Goal: Information Seeking & Learning: Learn about a topic

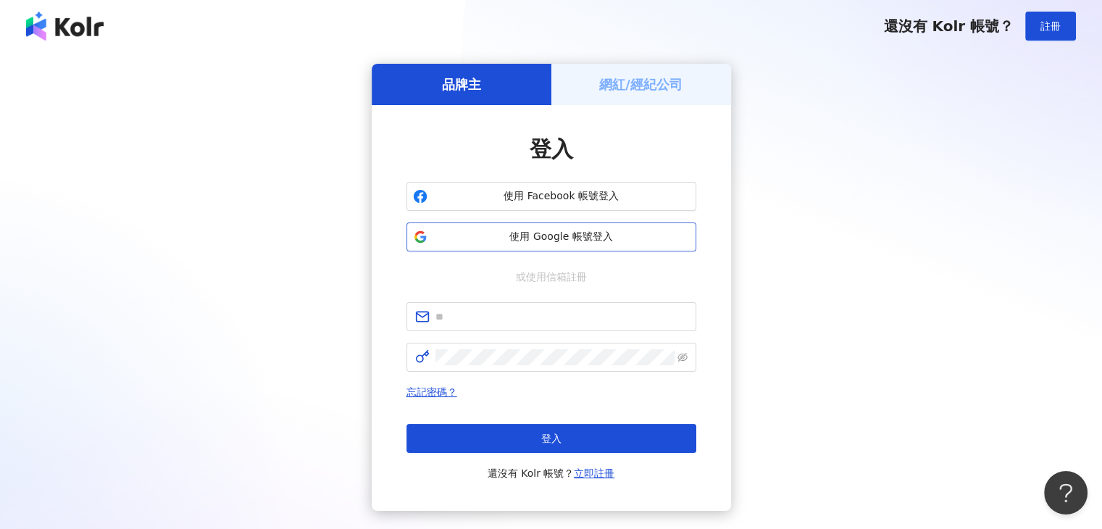
click at [528, 236] on span "使用 Google 帳號登入" at bounding box center [561, 237] width 257 height 14
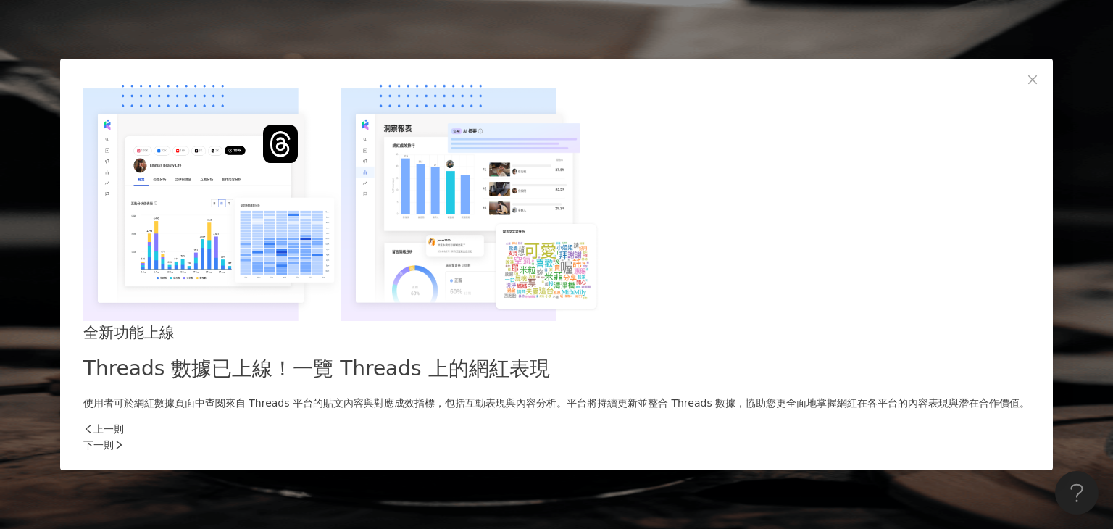
click at [792, 437] on div "下一則" at bounding box center [556, 445] width 946 height 16
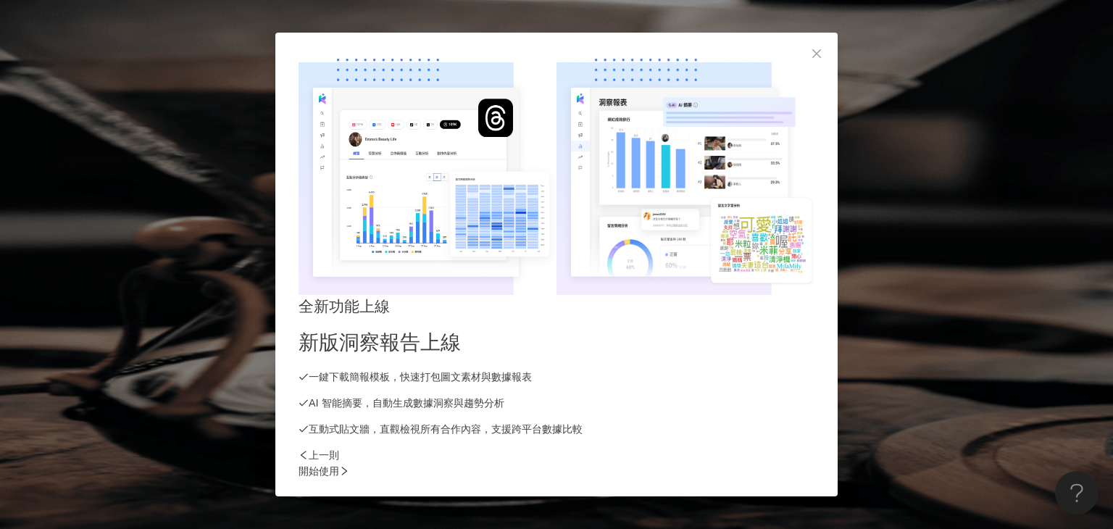
click at [806, 463] on div "開始使用" at bounding box center [557, 471] width 516 height 16
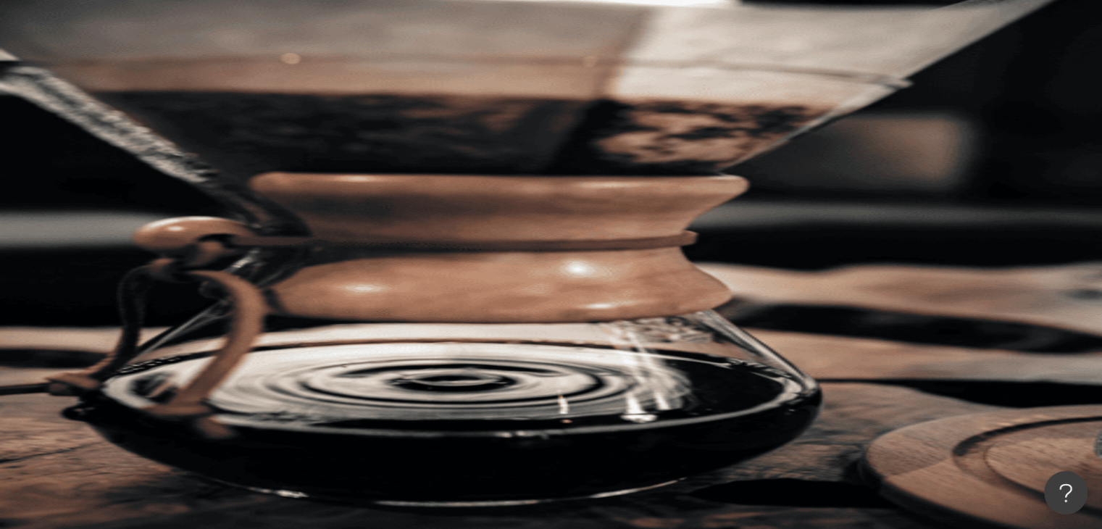
click at [382, 86] on input "search" at bounding box center [323, 72] width 117 height 28
paste input "**********"
click at [222, 118] on span "搜尋" at bounding box center [212, 124] width 20 height 12
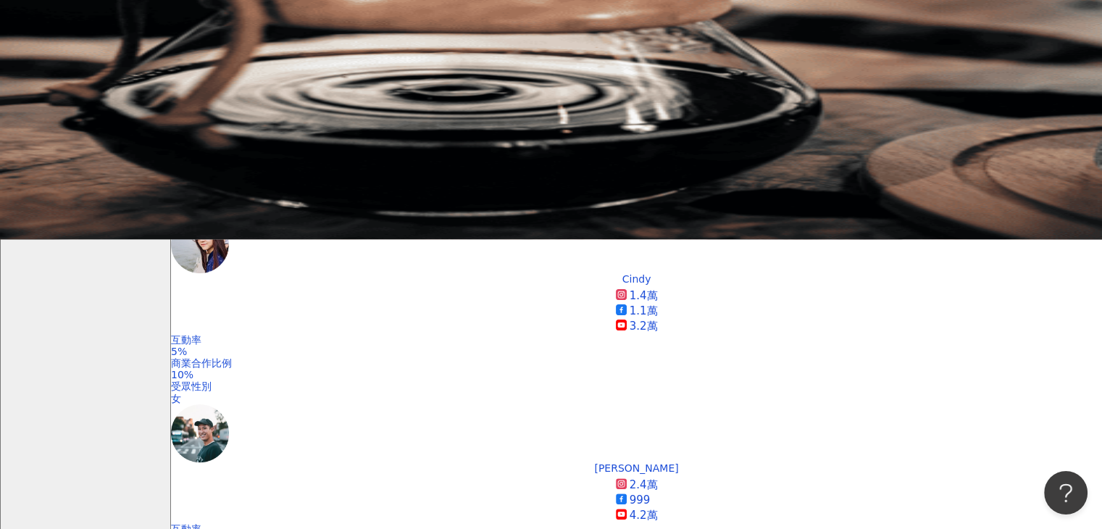
scroll to position [362, 0]
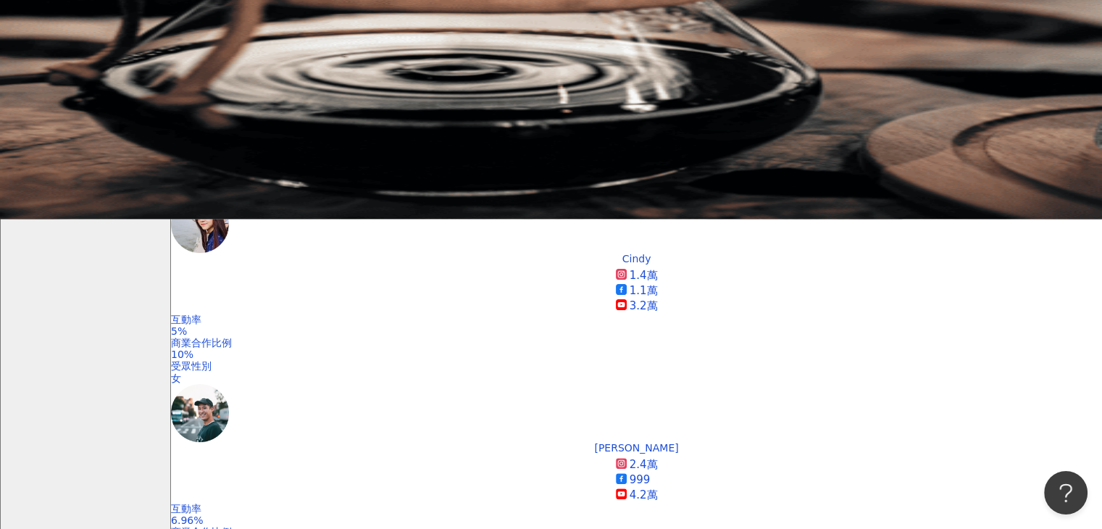
scroll to position [290, 0]
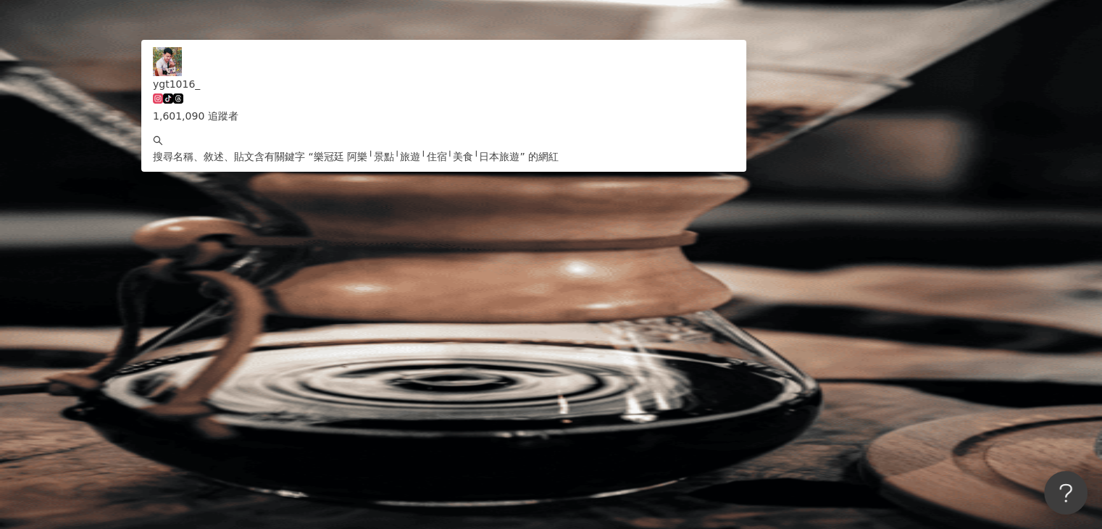
drag, startPoint x: 638, startPoint y: 86, endPoint x: 239, endPoint y: 90, distance: 399.3
click at [239, 90] on div "**********" at bounding box center [636, 98] width 931 height 80
paste input "search"
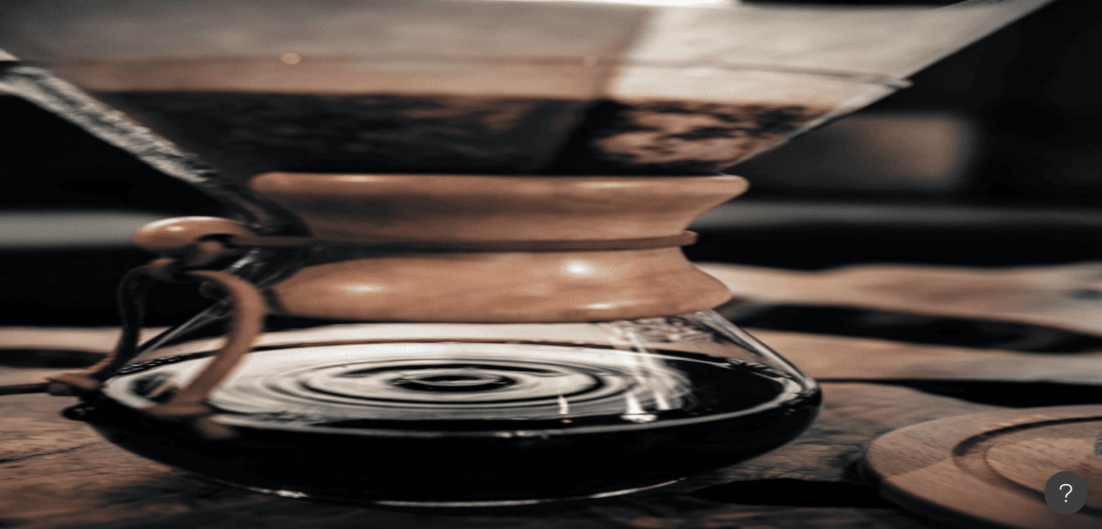
type input "**********"
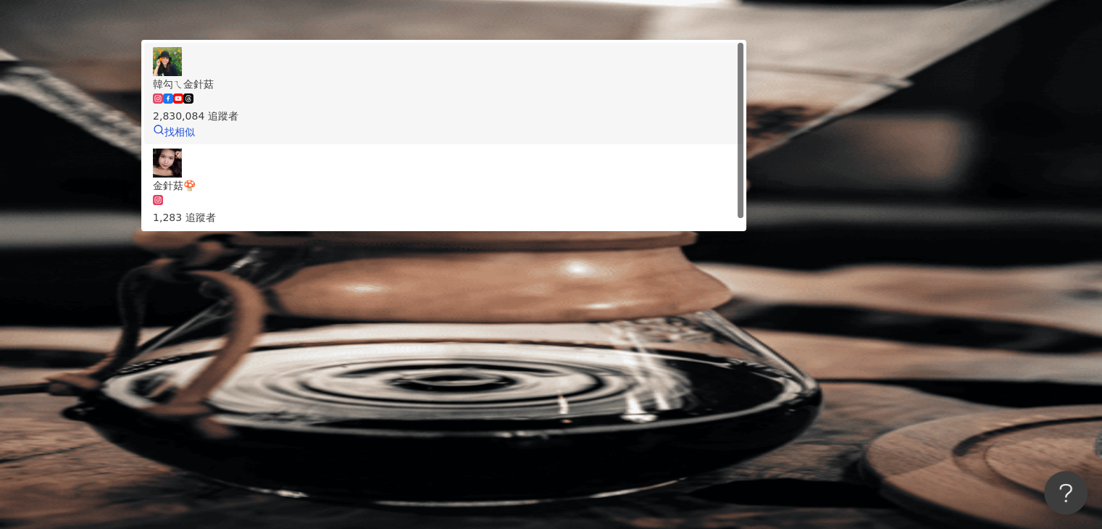
click at [482, 92] on span "韓勾ㄟ金針菇" at bounding box center [444, 84] width 582 height 16
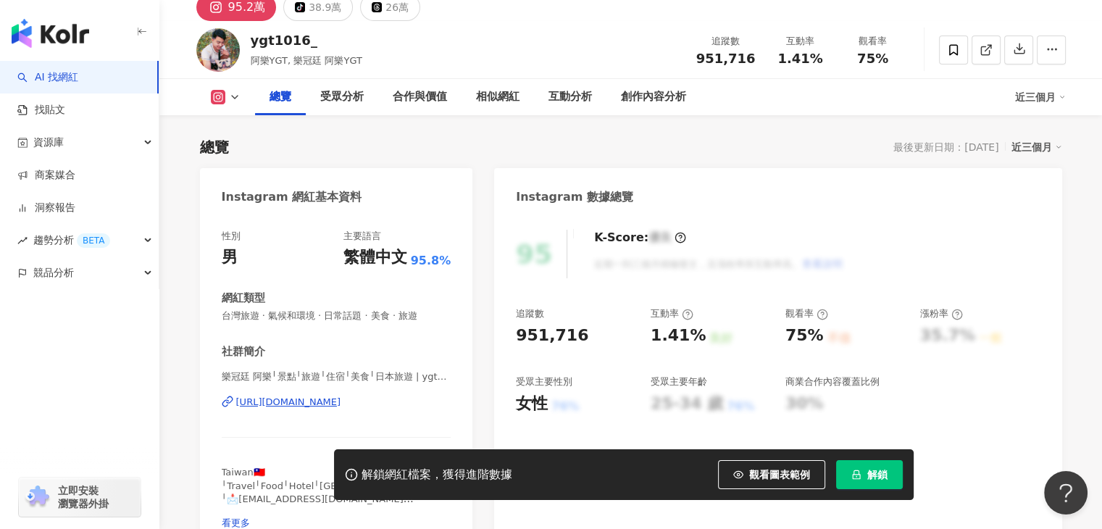
scroll to position [72, 0]
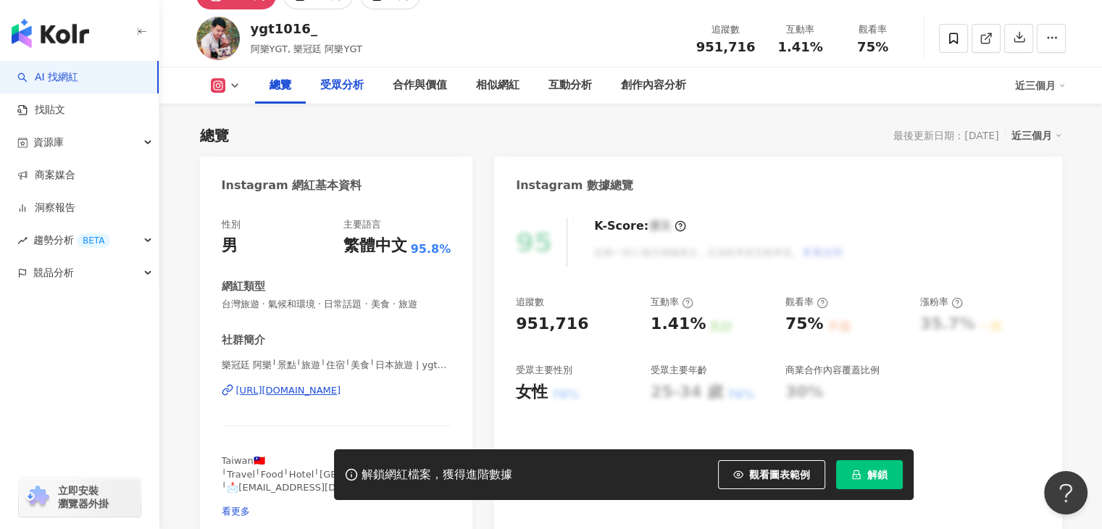
click at [345, 88] on div "受眾分析" at bounding box center [341, 85] width 43 height 17
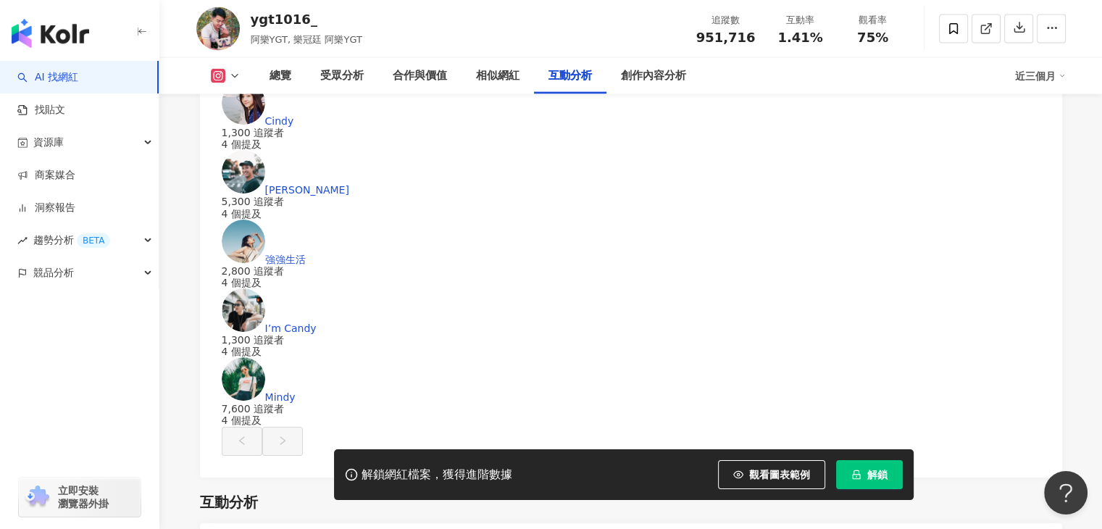
scroll to position [2905, 0]
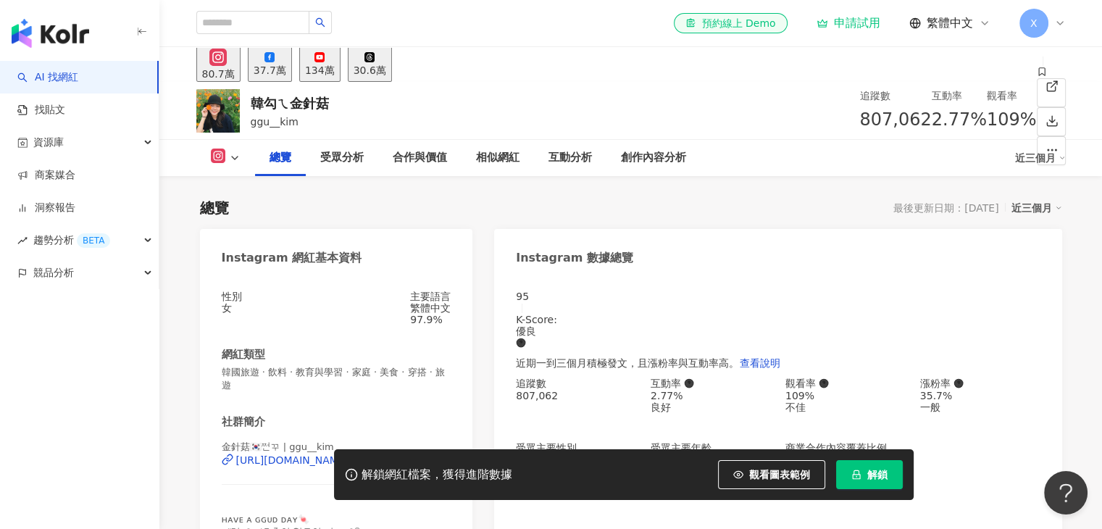
scroll to position [870, 0]
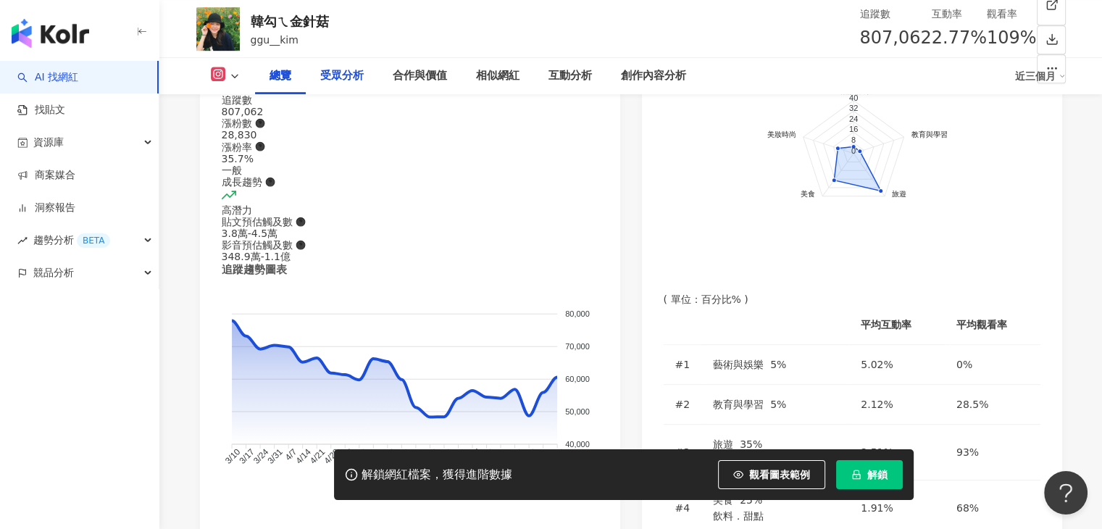
click at [347, 79] on div "受眾分析" at bounding box center [341, 75] width 43 height 17
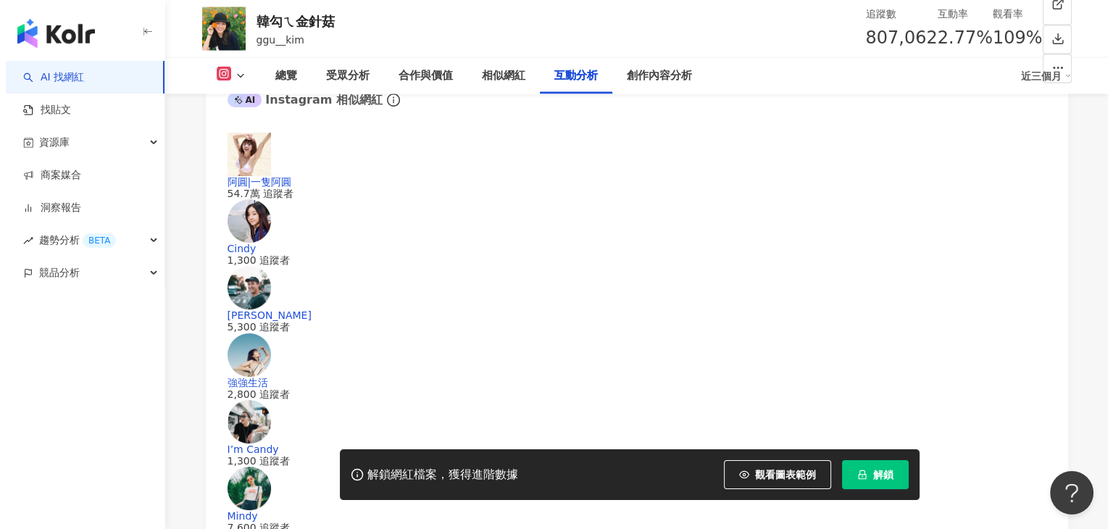
scroll to position [1238, 0]
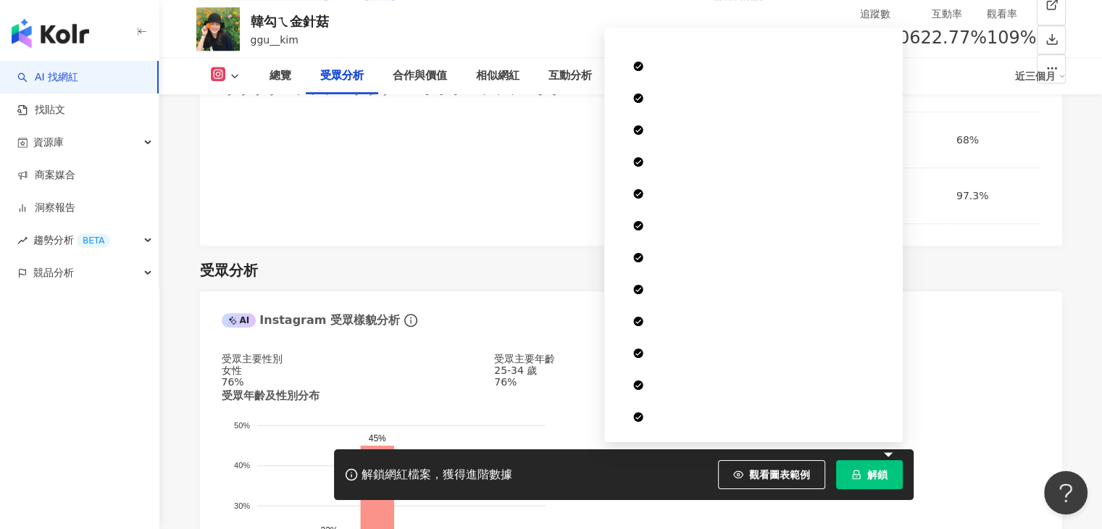
click at [861, 476] on button "解鎖" at bounding box center [869, 474] width 67 height 29
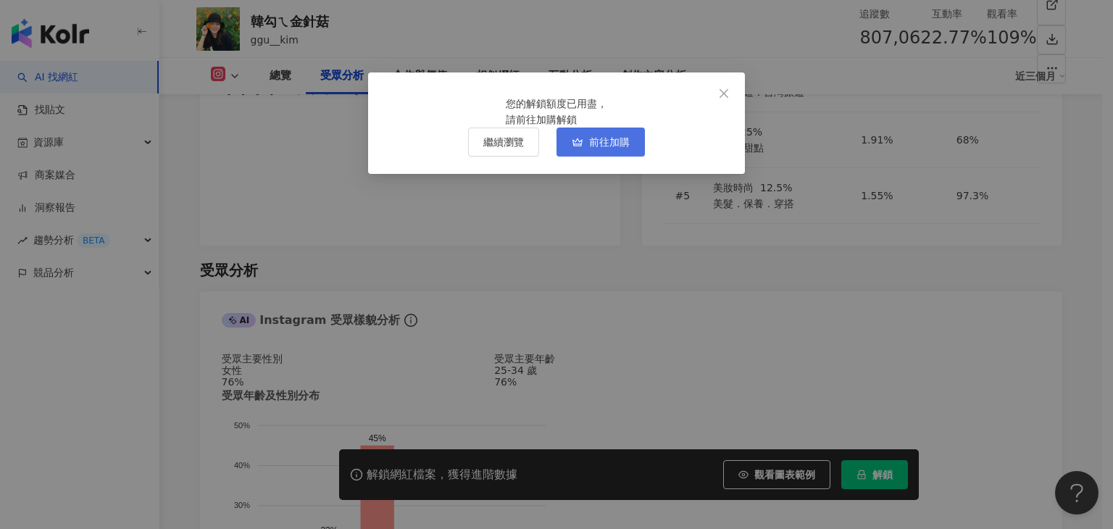
click at [610, 148] on span "前往加購" at bounding box center [609, 142] width 41 height 12
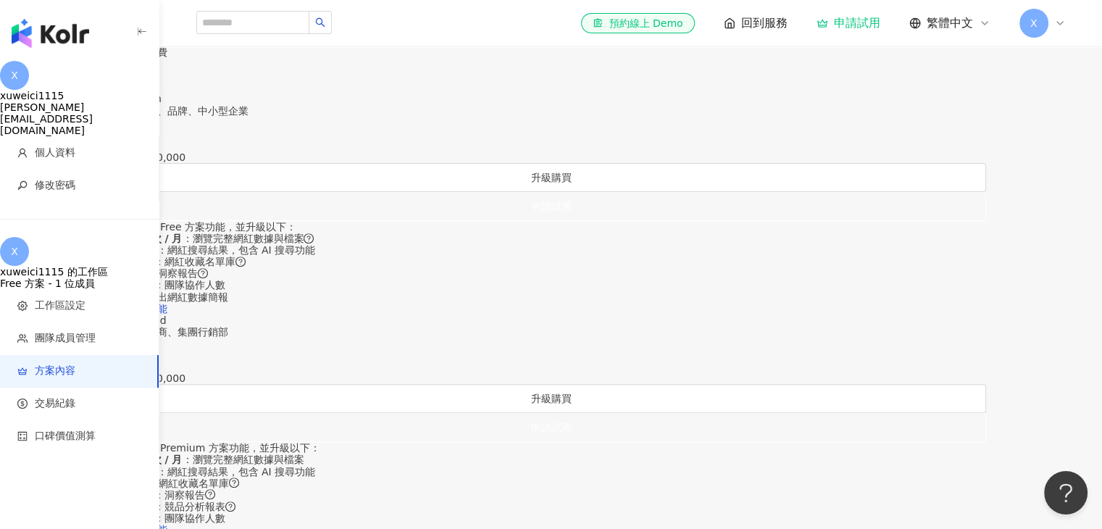
scroll to position [580, 0]
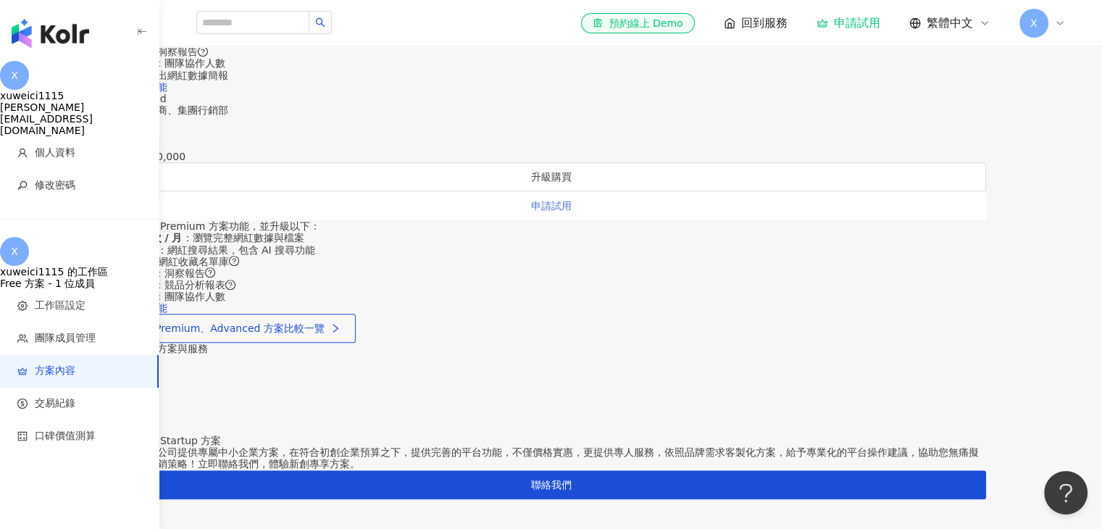
scroll to position [394, 0]
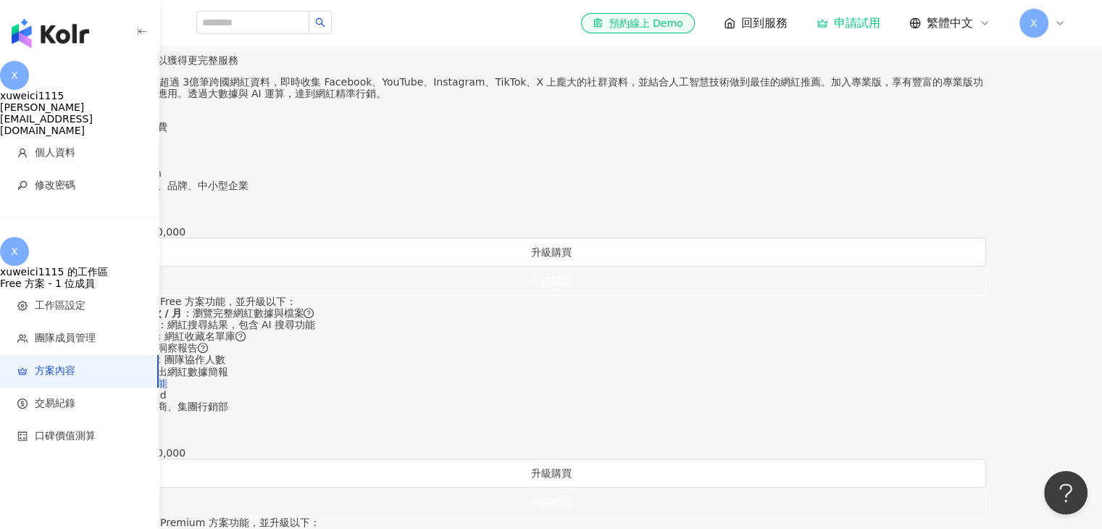
click at [546, 121] on div "按季付費" at bounding box center [552, 115] width 870 height 12
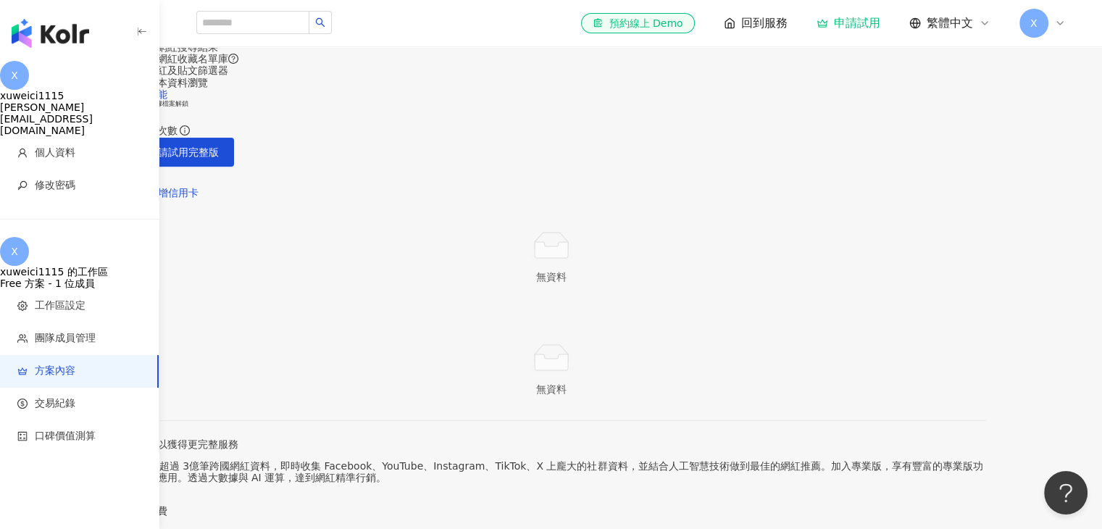
scroll to position [0, 0]
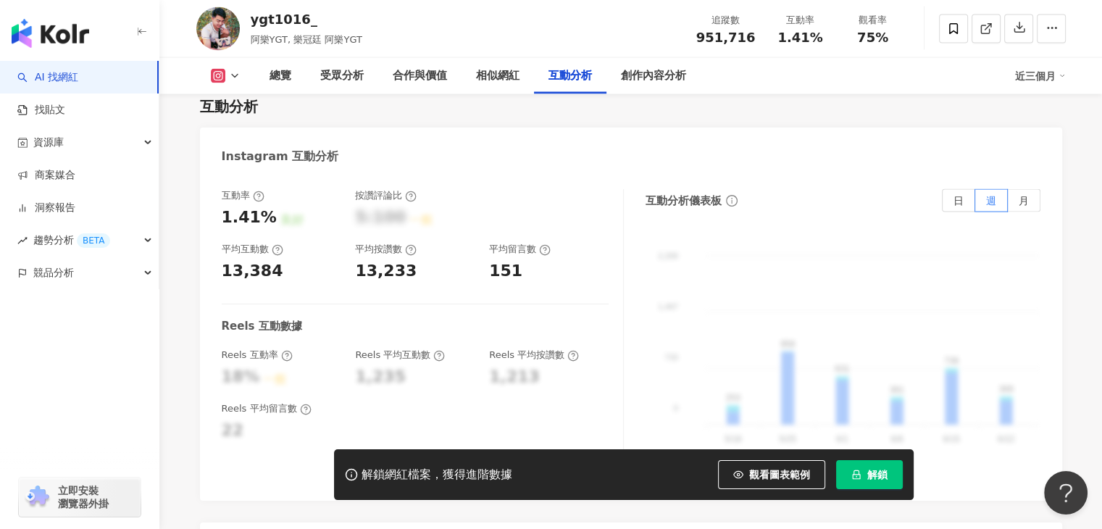
scroll to position [2905, 0]
